Goal: Information Seeking & Learning: Learn about a topic

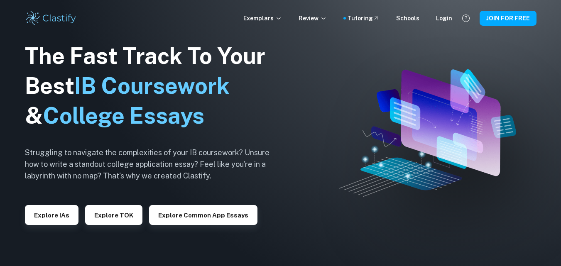
click at [247, 128] on h1 "The Fast Track To Your Best IB Coursework & College Essays" at bounding box center [154, 86] width 258 height 90
click at [380, 17] on icon at bounding box center [376, 18] width 7 height 7
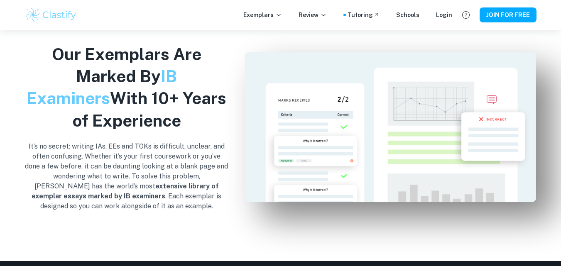
scroll to position [914, 0]
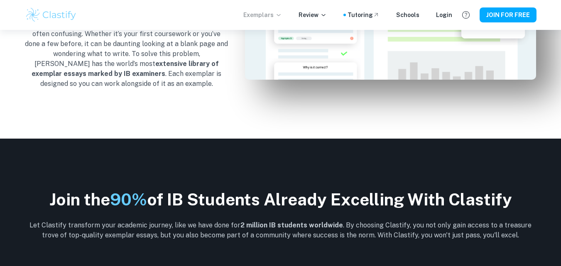
click at [276, 14] on p "Exemplars" at bounding box center [262, 14] width 39 height 9
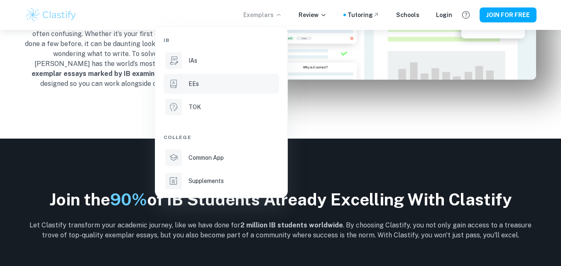
click at [198, 80] on p "EEs" at bounding box center [194, 83] width 10 height 9
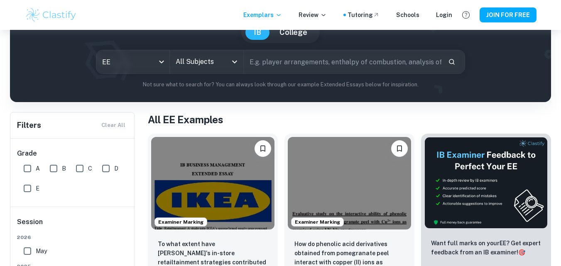
scroll to position [83, 0]
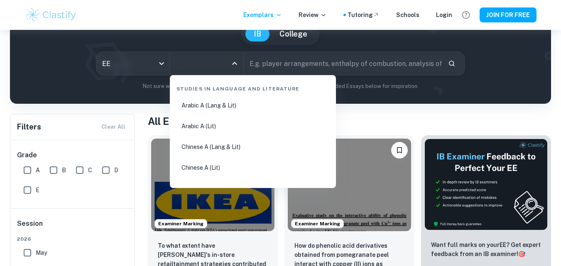
click at [210, 56] on input "All Subjects" at bounding box center [201, 64] width 54 height 16
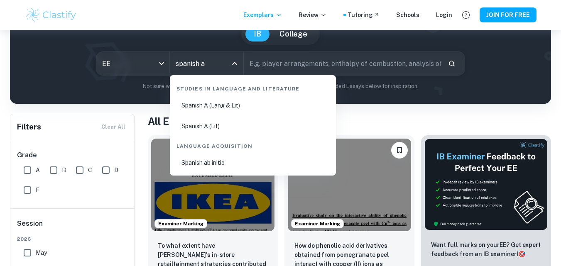
click at [246, 103] on li "Spanish A (Lang & Lit)" at bounding box center [253, 105] width 160 height 19
type input "Spanish A (Lang & Lit)"
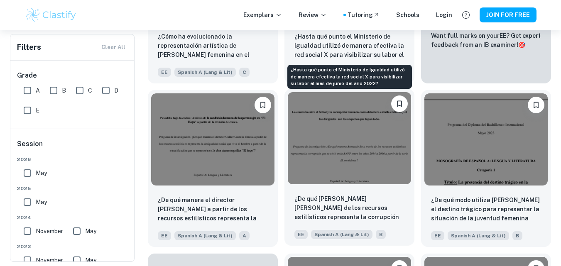
scroll to position [332, 0]
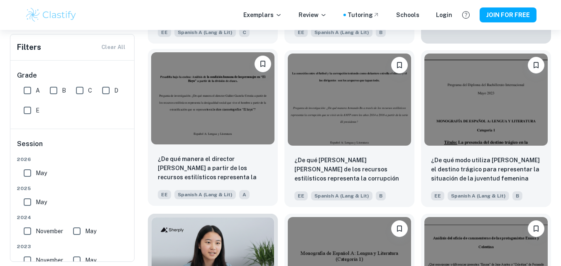
click at [241, 123] on img at bounding box center [212, 98] width 123 height 93
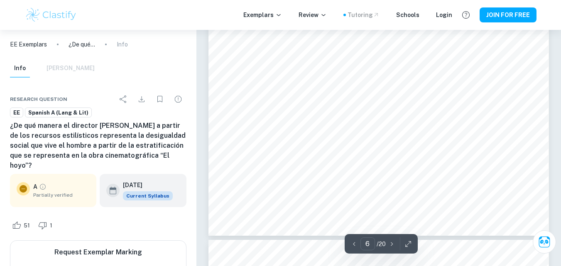
scroll to position [2784, 0]
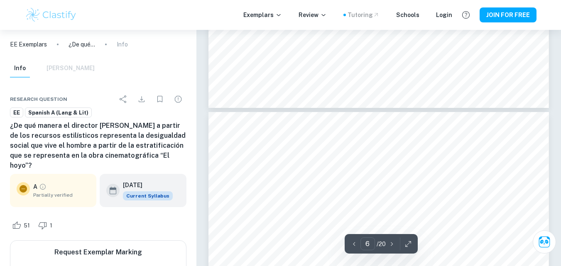
type input "7"
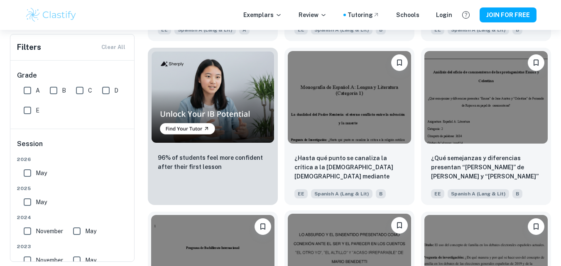
scroll to position [665, 0]
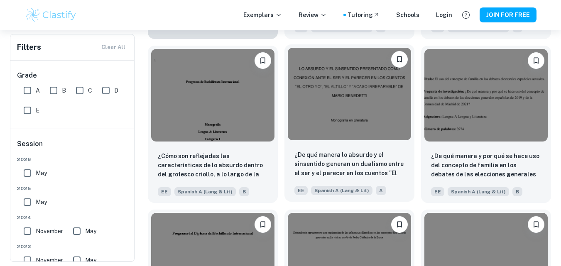
click at [373, 104] on img at bounding box center [349, 94] width 123 height 93
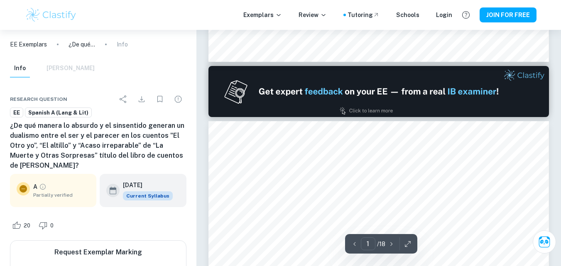
type input "2"
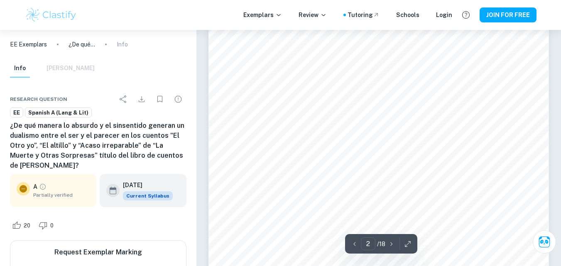
scroll to position [706, 0]
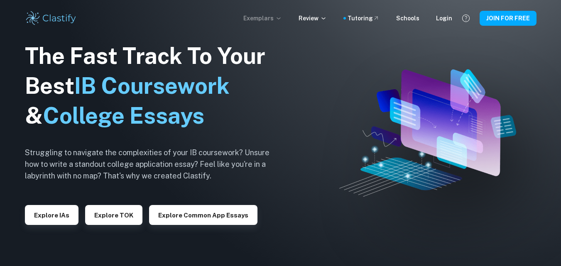
click at [279, 17] on p "Exemplars" at bounding box center [262, 18] width 39 height 9
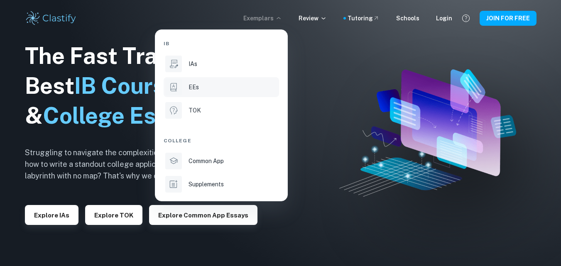
click at [197, 86] on p "EEs" at bounding box center [194, 87] width 10 height 9
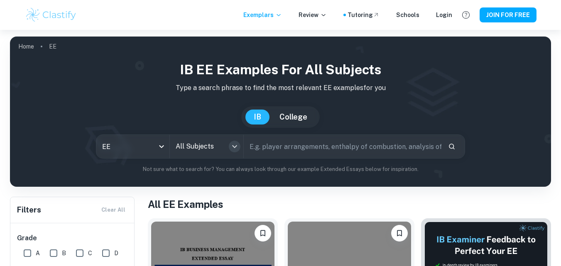
click at [232, 144] on icon "Open" at bounding box center [235, 147] width 10 height 10
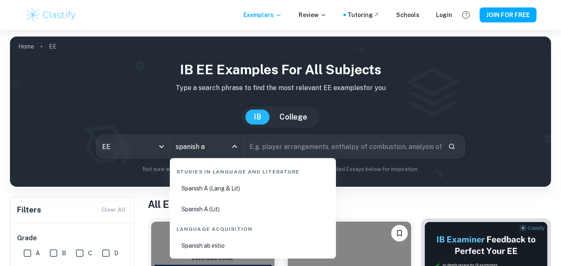
click at [230, 194] on li "Spanish A (Lang & Lit)" at bounding box center [253, 188] width 160 height 19
type input "Spanish A (Lang & Lit)"
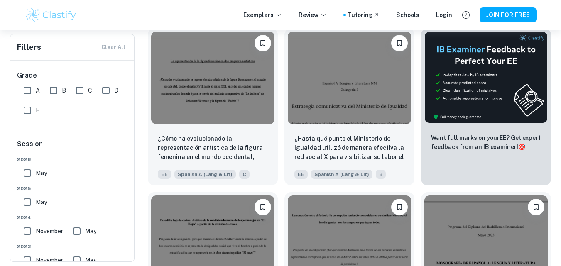
scroll to position [332, 0]
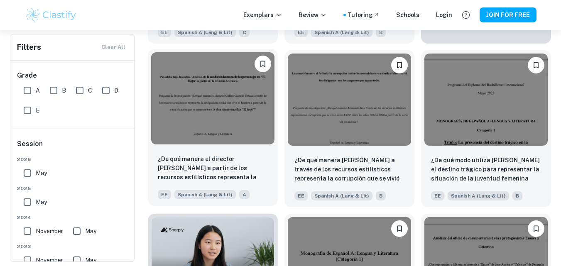
click at [221, 107] on img at bounding box center [212, 98] width 123 height 93
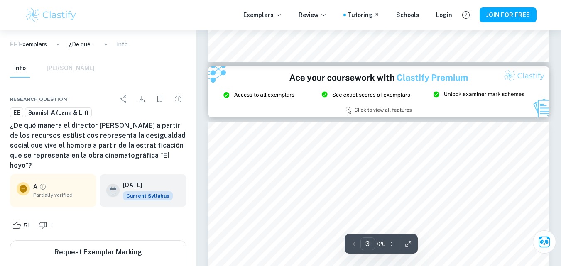
scroll to position [914, 0]
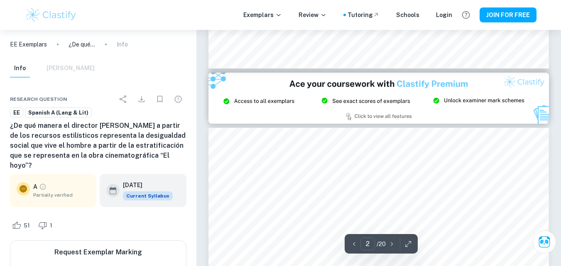
type input "3"
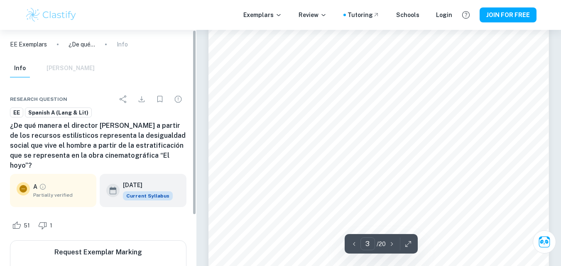
scroll to position [1122, 0]
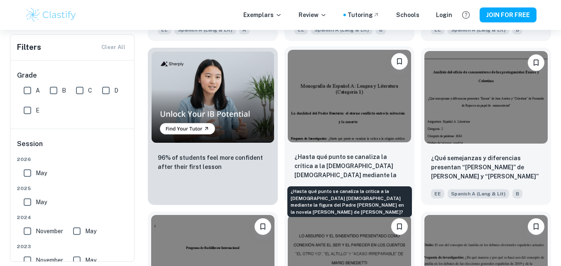
scroll to position [665, 0]
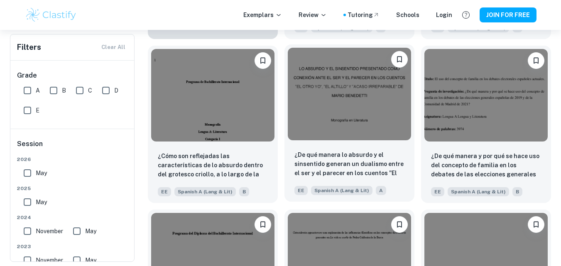
click at [342, 149] on div "¿De qué manera lo absurdo y el sinsentido generan un dualismo entre el ser y el…" at bounding box center [350, 173] width 130 height 58
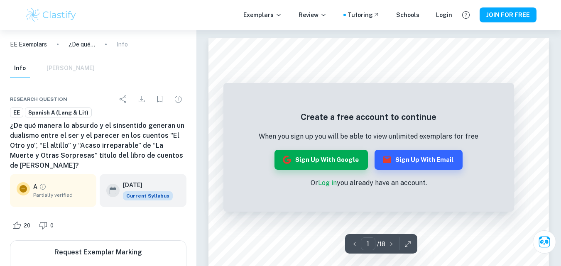
scroll to position [208, 0]
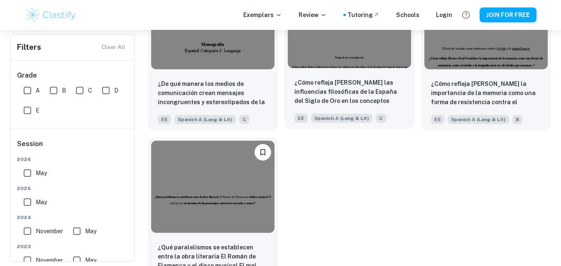
scroll to position [930, 0]
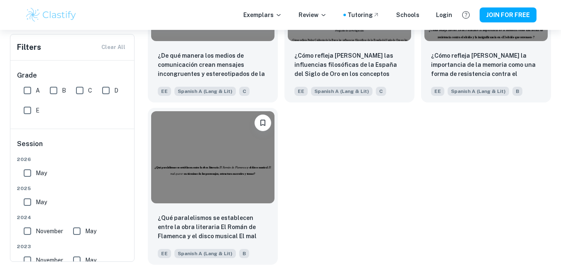
click at [242, 164] on img at bounding box center [212, 157] width 123 height 93
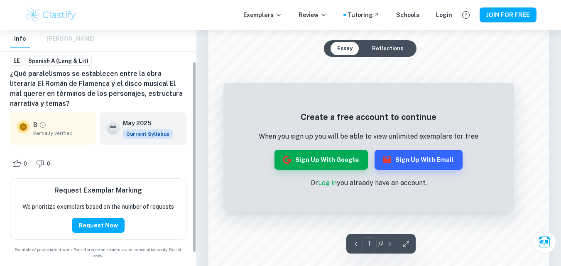
scroll to position [55, 0]
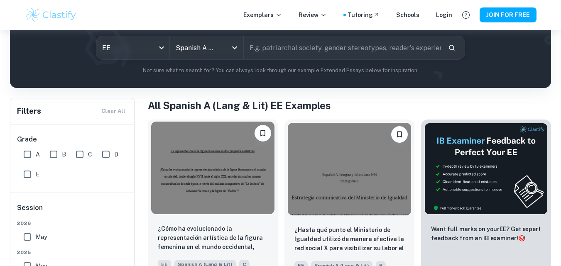
scroll to position [224, 0]
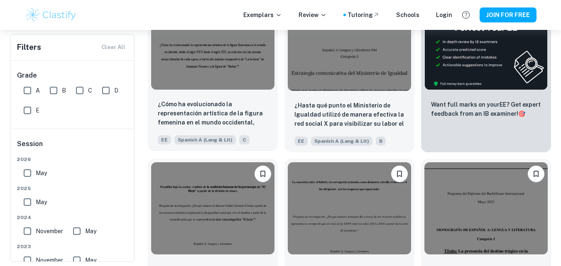
click at [211, 70] on img at bounding box center [212, 43] width 123 height 93
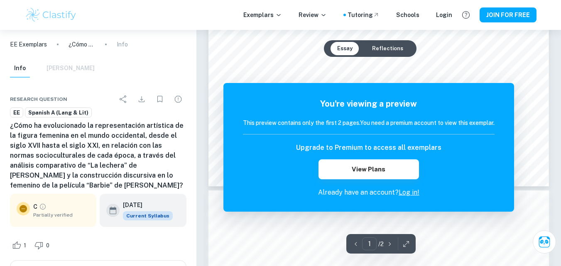
scroll to position [623, 0]
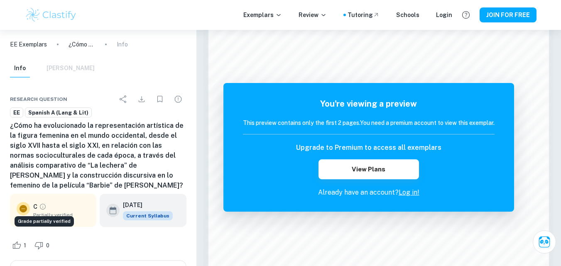
click at [45, 209] on icon "Grade partially verified" at bounding box center [42, 206] width 7 height 7
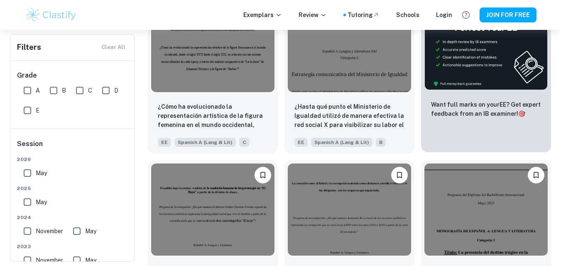
scroll to position [99, 0]
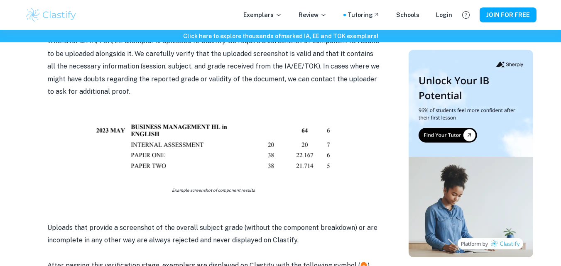
scroll to position [499, 0]
